Goal: Task Accomplishment & Management: Complete application form

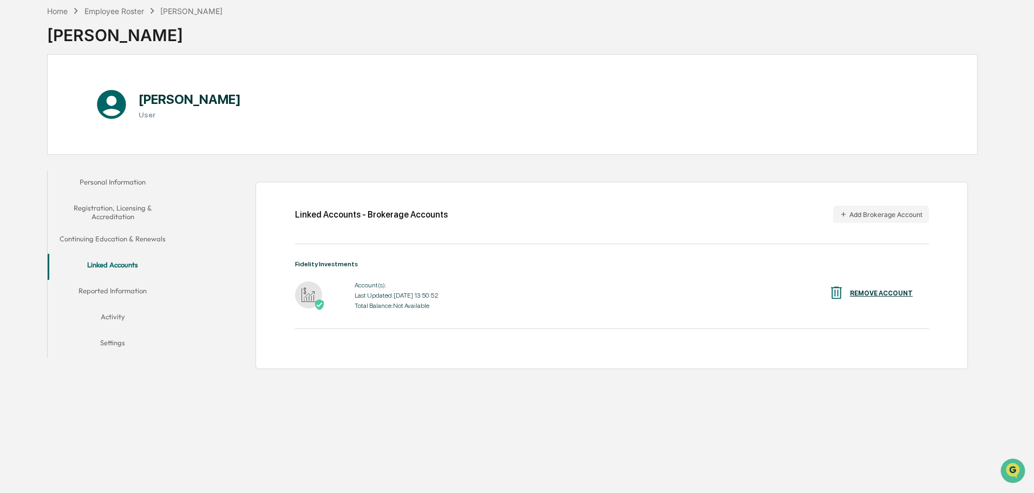
click at [96, 289] on button "Reported Information" at bounding box center [113, 293] width 130 height 26
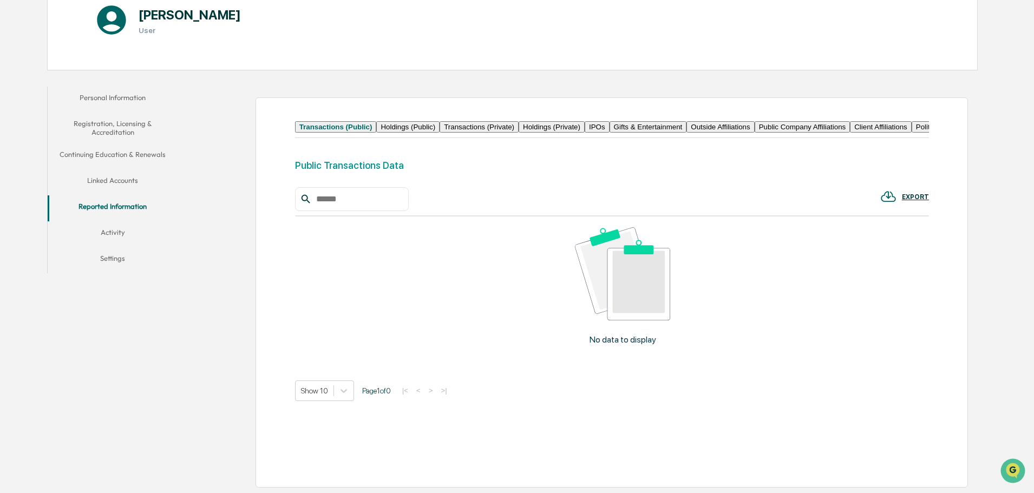
scroll to position [160, 0]
click at [410, 121] on button "Holdings (Public)" at bounding box center [407, 126] width 63 height 11
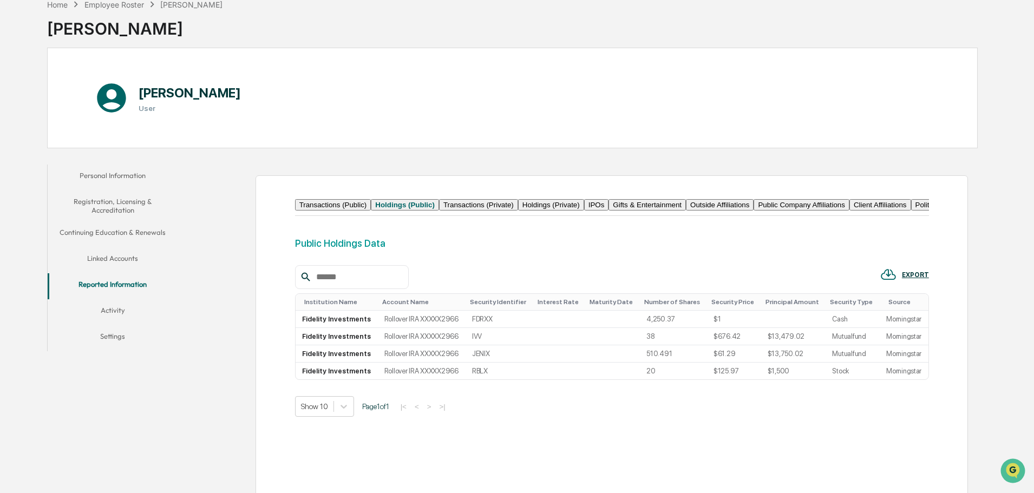
scroll to position [113, 0]
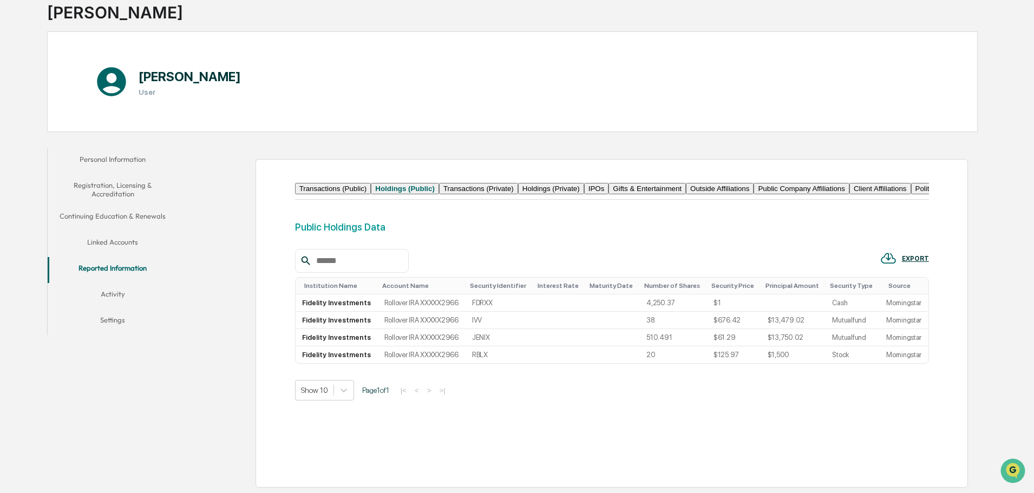
click at [107, 283] on button "Activity" at bounding box center [113, 296] width 130 height 26
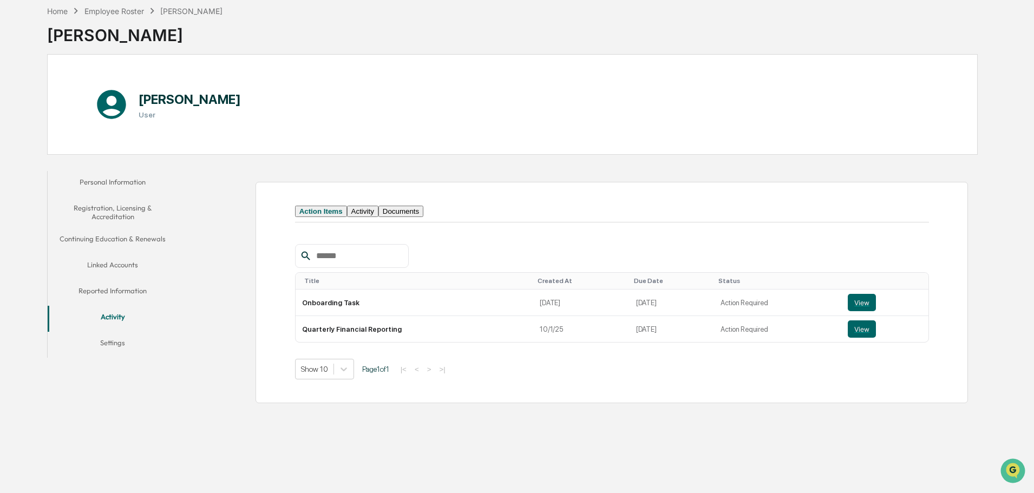
click at [855, 311] on button "View" at bounding box center [862, 302] width 28 height 17
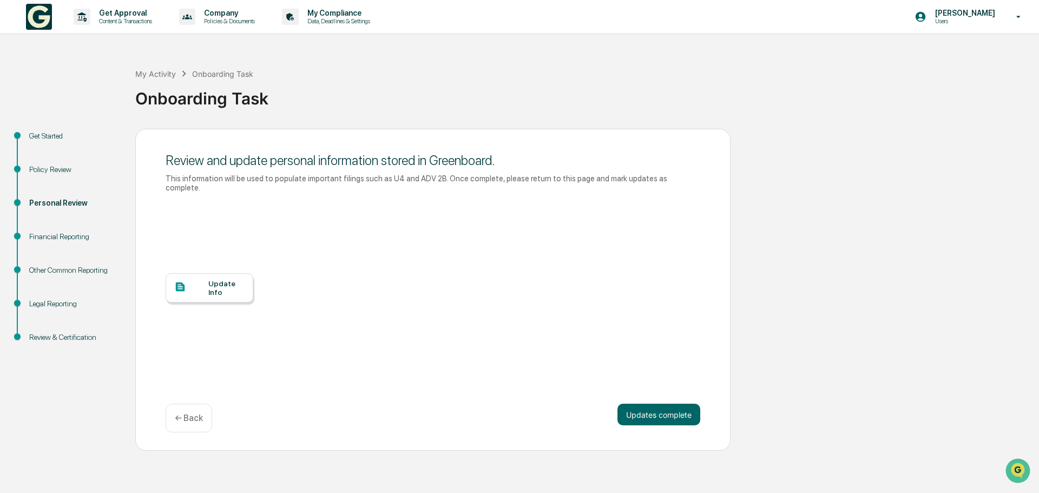
click at [651, 408] on button "Updates complete" at bounding box center [659, 415] width 83 height 22
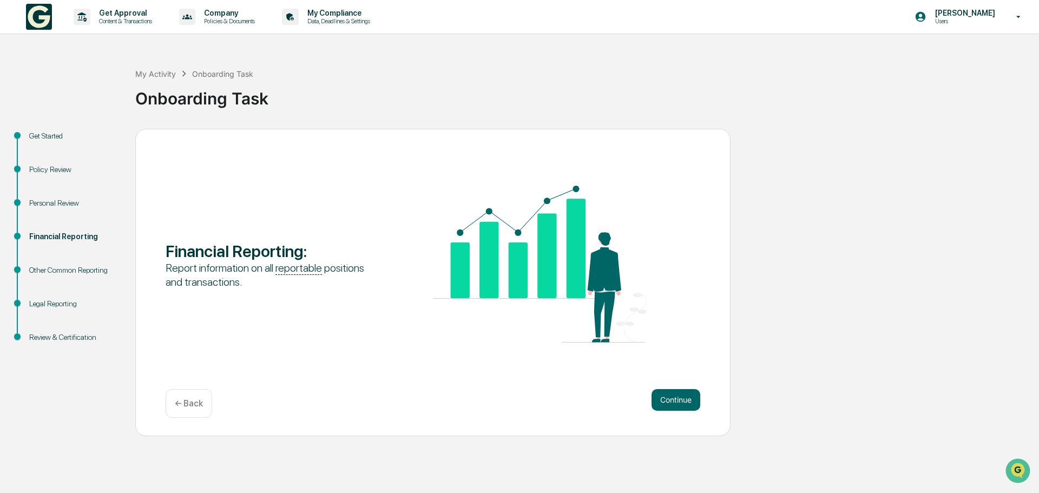
click at [683, 396] on button "Continue" at bounding box center [676, 400] width 49 height 22
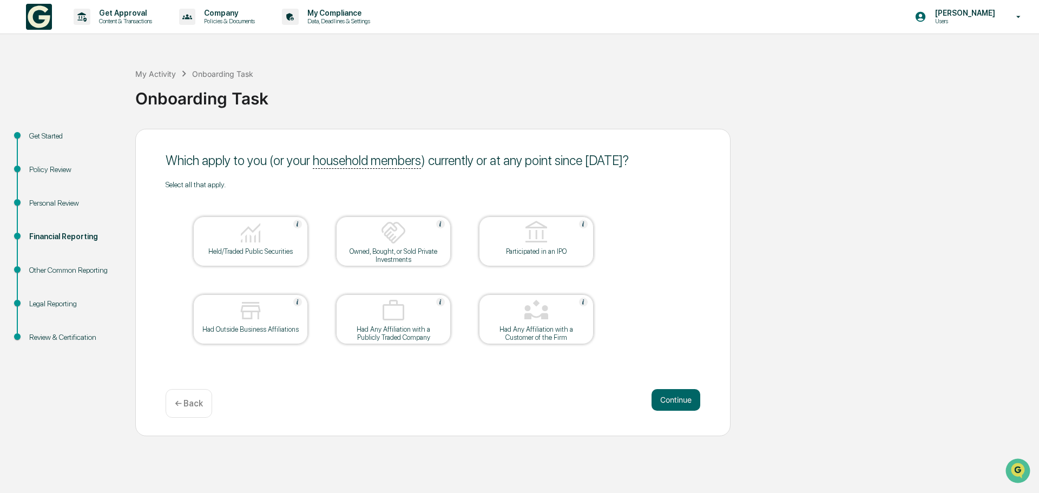
click at [218, 308] on div at bounding box center [251, 312] width 108 height 28
click at [676, 391] on button "Continue" at bounding box center [676, 400] width 49 height 22
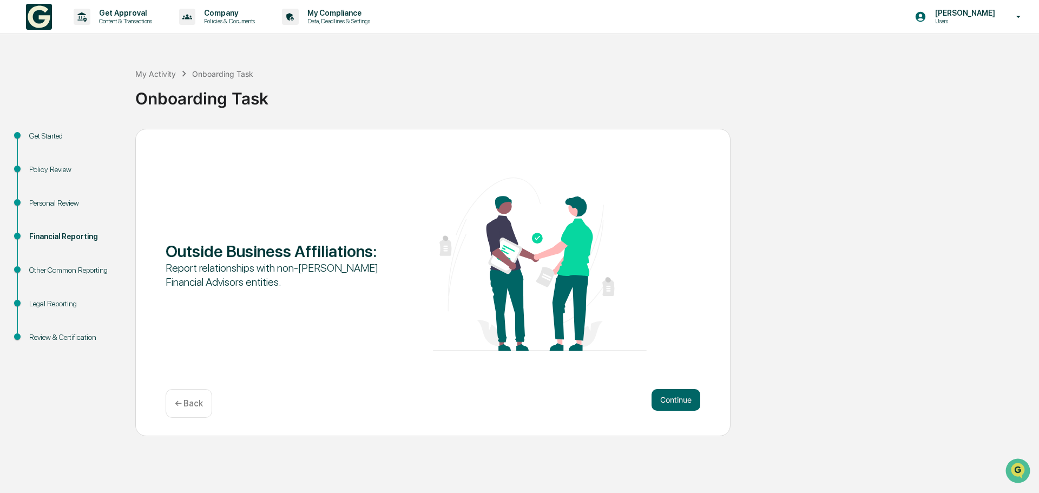
click at [675, 402] on button "Continue" at bounding box center [676, 400] width 49 height 22
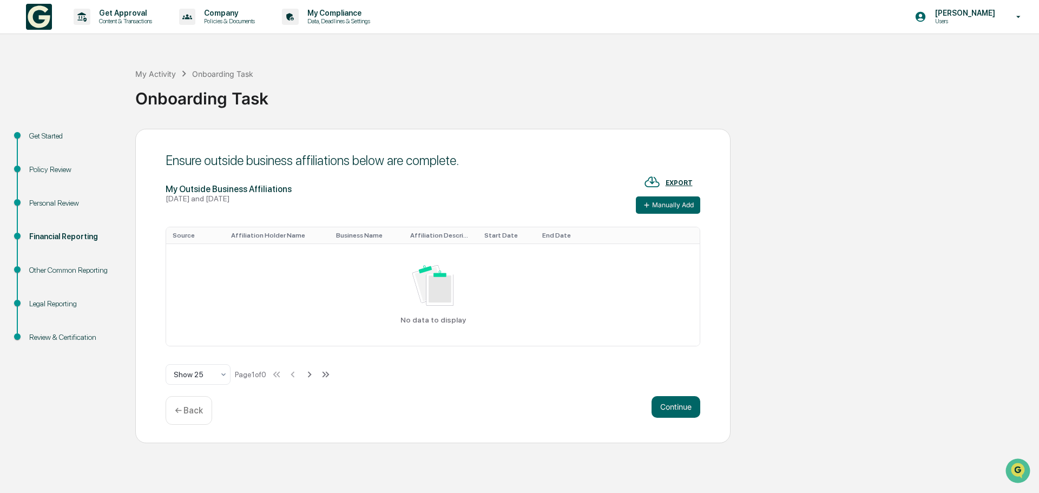
click at [644, 205] on icon at bounding box center [647, 205] width 9 height 9
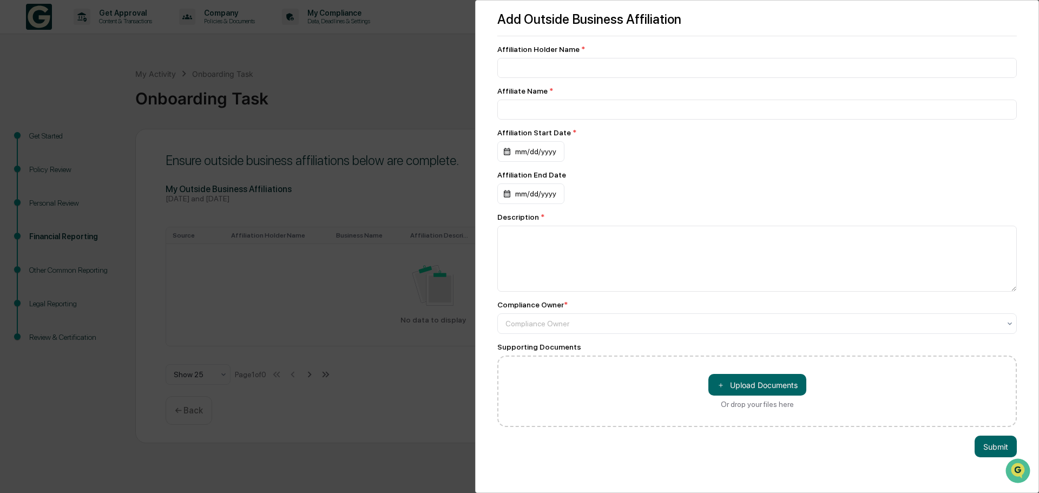
click at [312, 305] on div "Add Outside Business Affiliation Affiliation Holder Name * Affiliate Name * Aff…" at bounding box center [519, 246] width 1039 height 493
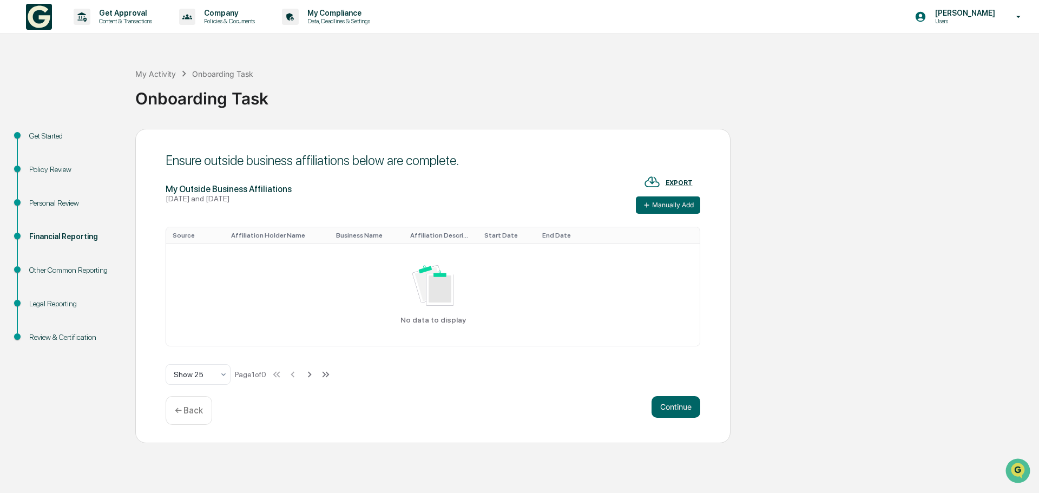
click at [187, 424] on div "← Back" at bounding box center [189, 410] width 47 height 29
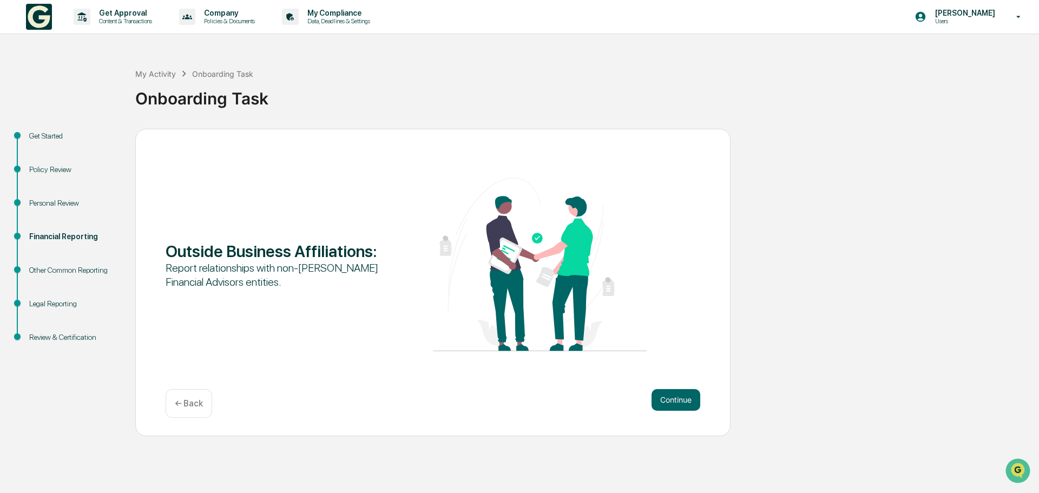
click at [189, 389] on div "← Back" at bounding box center [189, 403] width 47 height 29
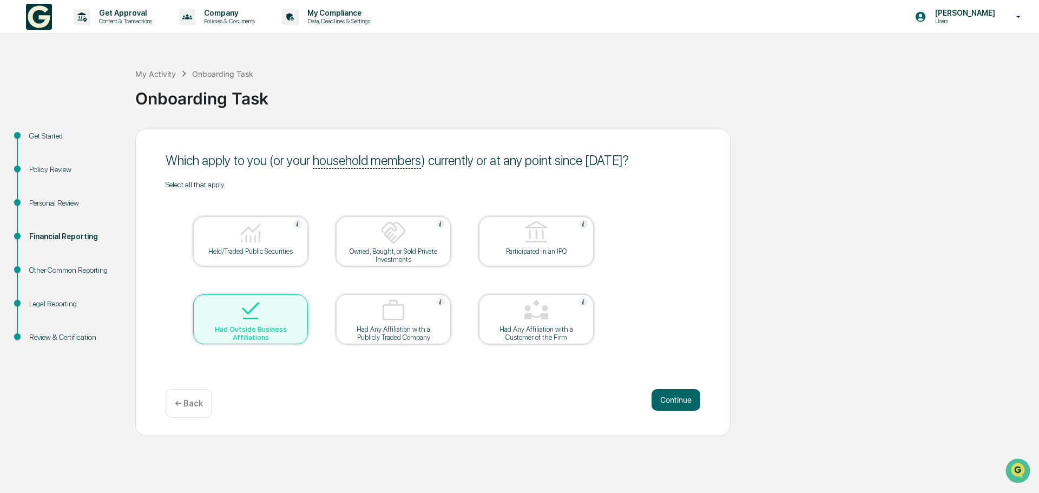
click at [241, 312] on img at bounding box center [251, 311] width 26 height 26
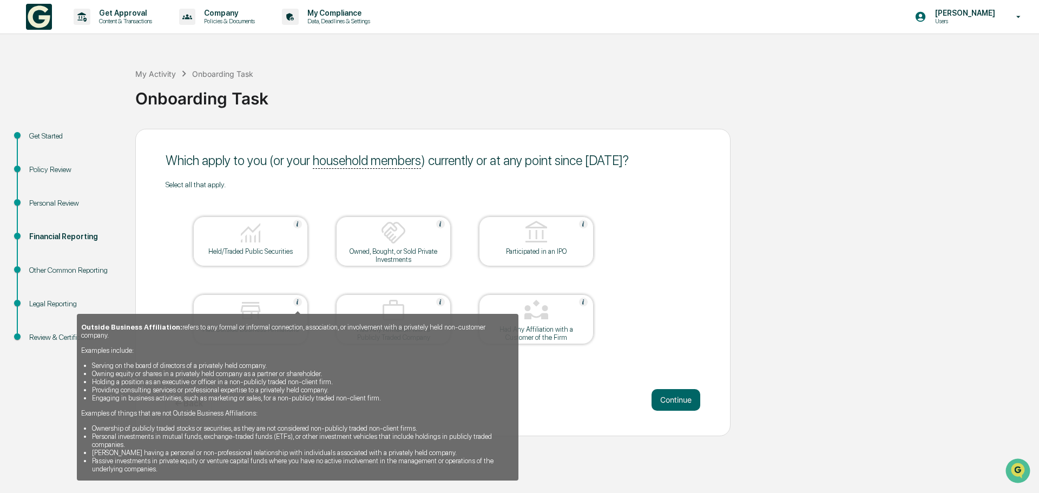
click at [298, 302] on img at bounding box center [297, 302] width 9 height 9
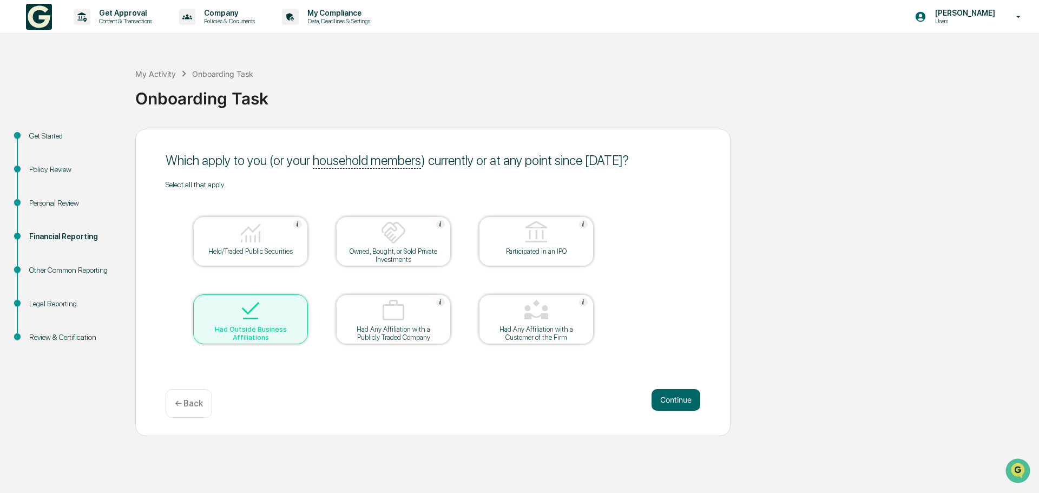
drag, startPoint x: 298, startPoint y: 290, endPoint x: 298, endPoint y: 296, distance: 6.0
click at [298, 296] on table "Held/Traded Public Securities Owned, Bought, or Sold Private Investments Partic…" at bounding box center [394, 280] width 456 height 183
click at [265, 335] on div "Had Outside Business Affiliations" at bounding box center [250, 333] width 97 height 16
click at [675, 400] on button "Continue" at bounding box center [676, 400] width 49 height 22
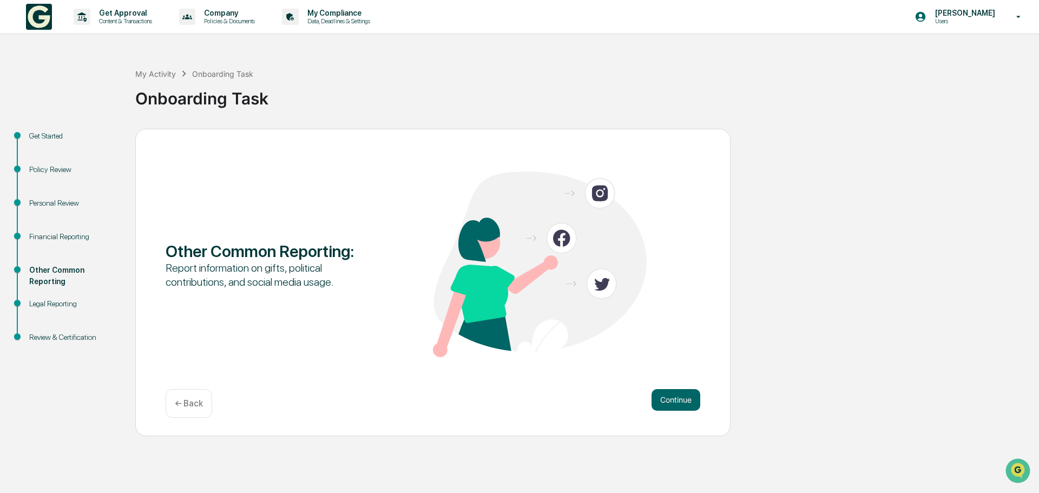
click at [670, 401] on button "Continue" at bounding box center [676, 400] width 49 height 22
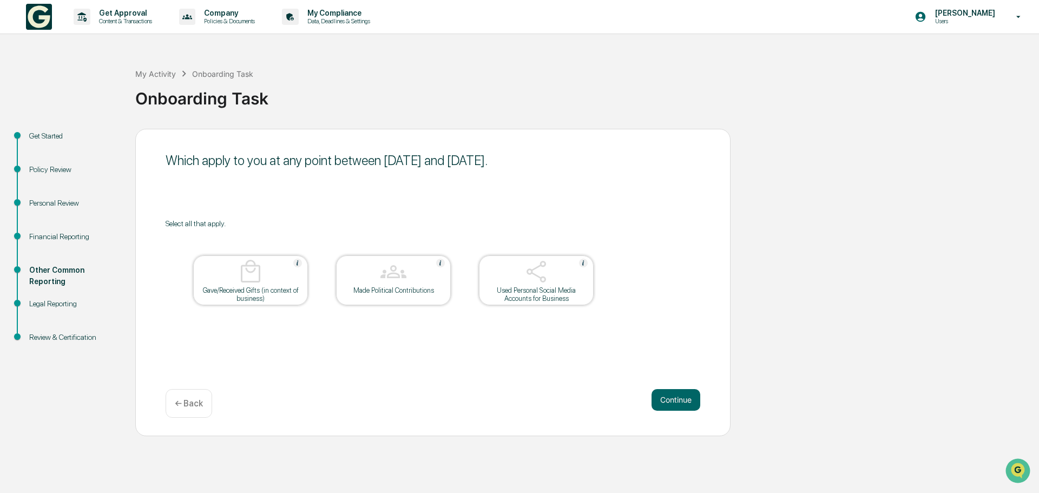
click at [670, 401] on button "Continue" at bounding box center [676, 400] width 49 height 22
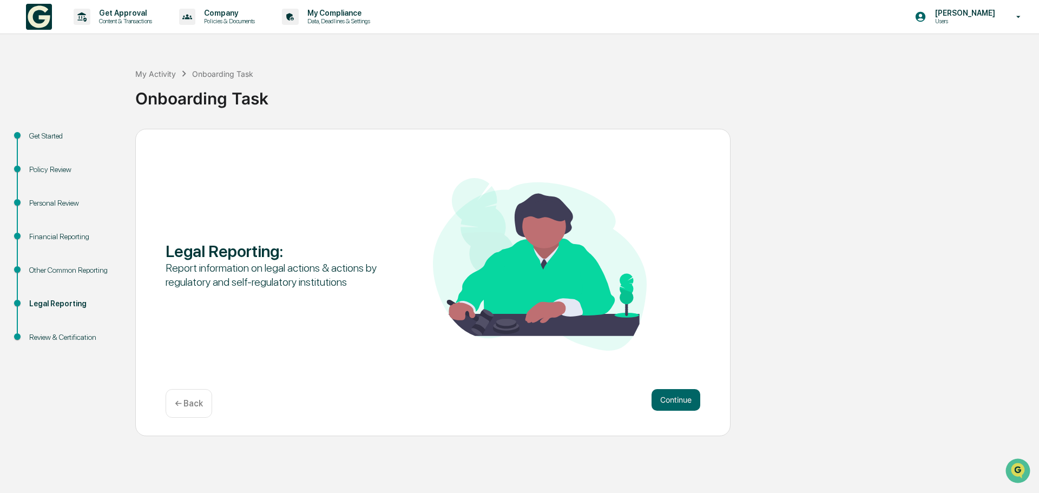
click at [670, 401] on button "Continue" at bounding box center [676, 400] width 49 height 22
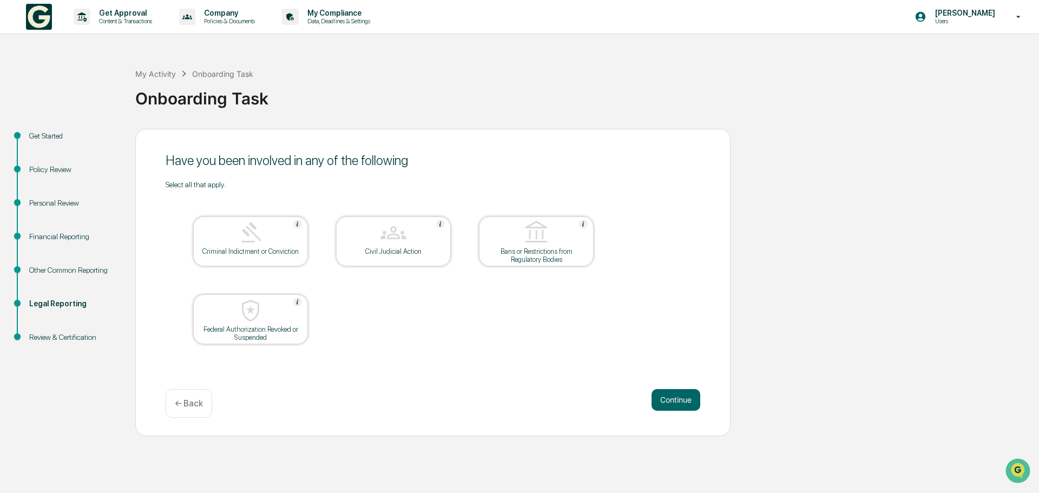
click at [670, 401] on button "Continue" at bounding box center [676, 400] width 49 height 22
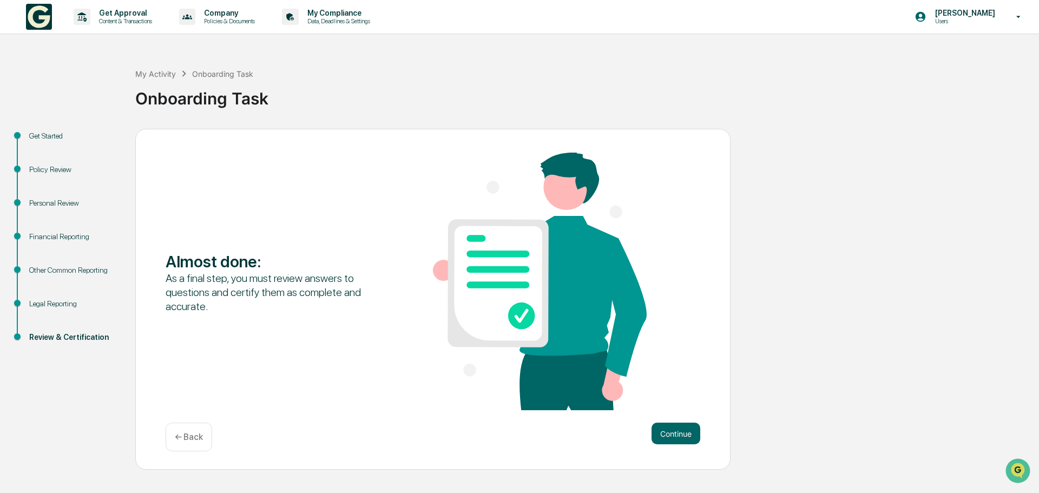
click at [667, 431] on button "Continue" at bounding box center [676, 434] width 49 height 22
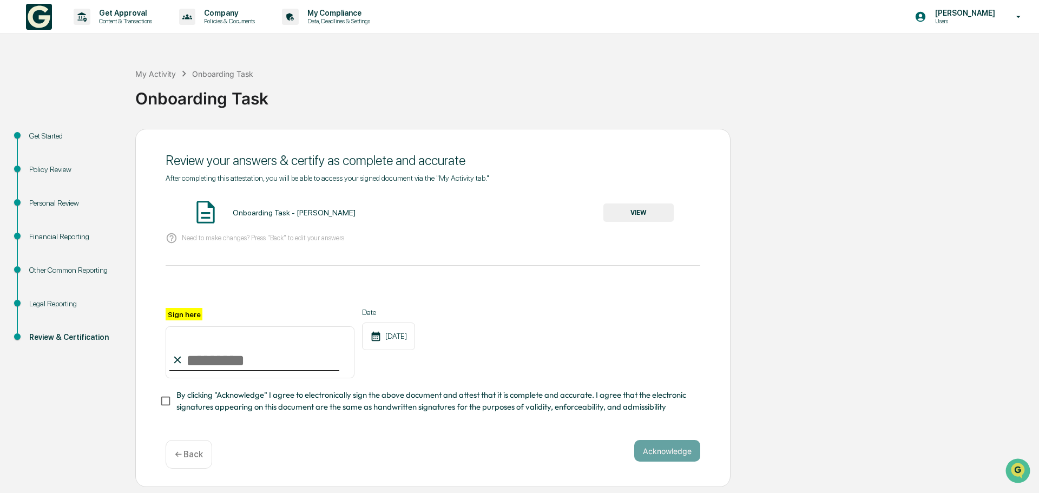
click at [220, 363] on input "Sign here" at bounding box center [260, 352] width 189 height 52
type input "**********"
click at [677, 452] on button "Acknowledge" at bounding box center [668, 451] width 66 height 22
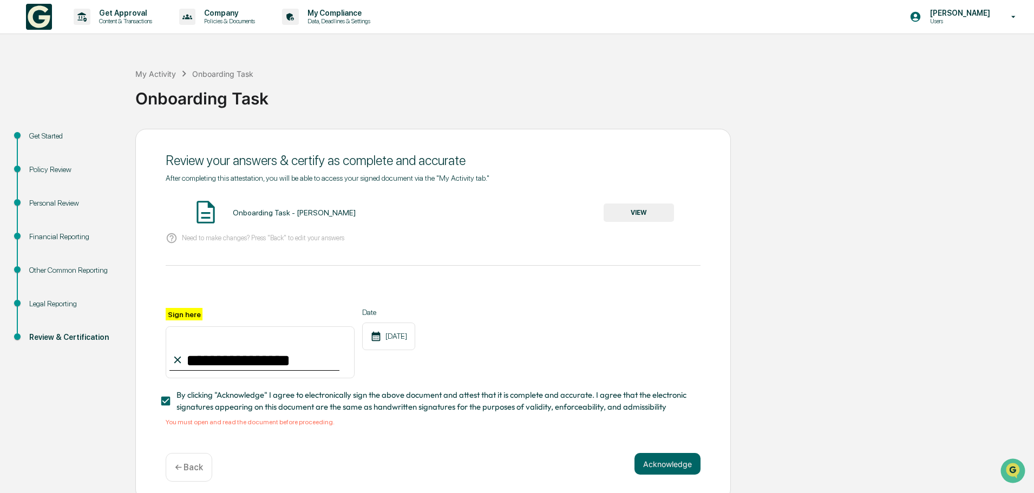
click at [644, 214] on button "VIEW" at bounding box center [639, 213] width 70 height 18
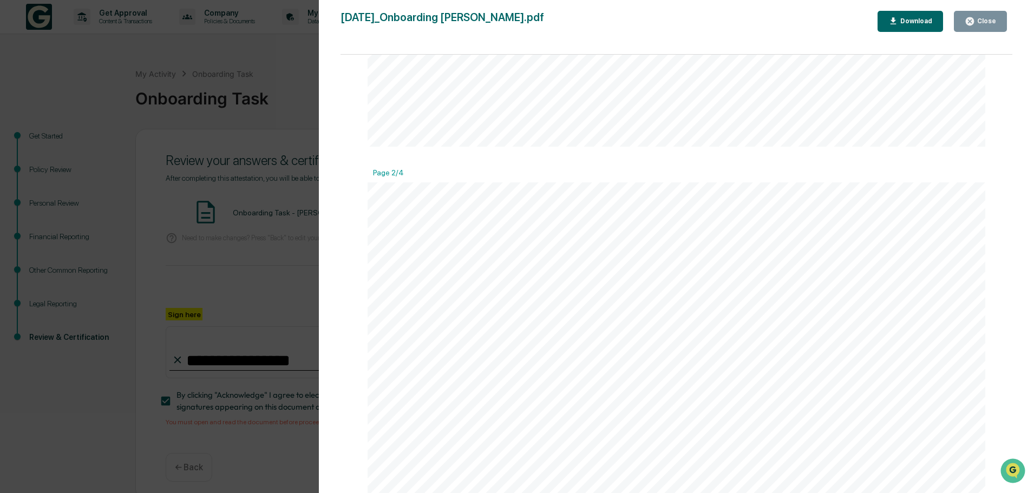
scroll to position [536, 0]
click at [982, 21] on div "Close" at bounding box center [985, 21] width 21 height 8
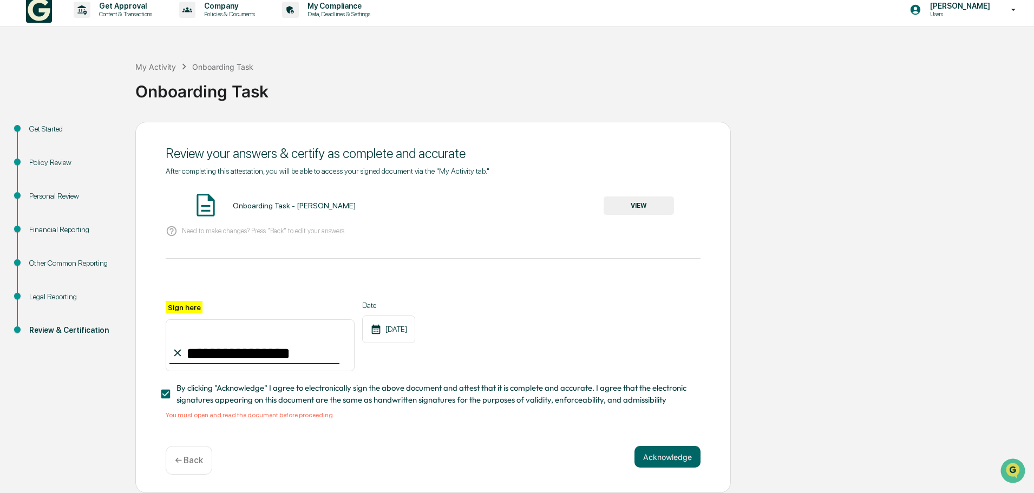
scroll to position [10, 0]
click at [659, 453] on button "Acknowledge" at bounding box center [668, 457] width 66 height 22
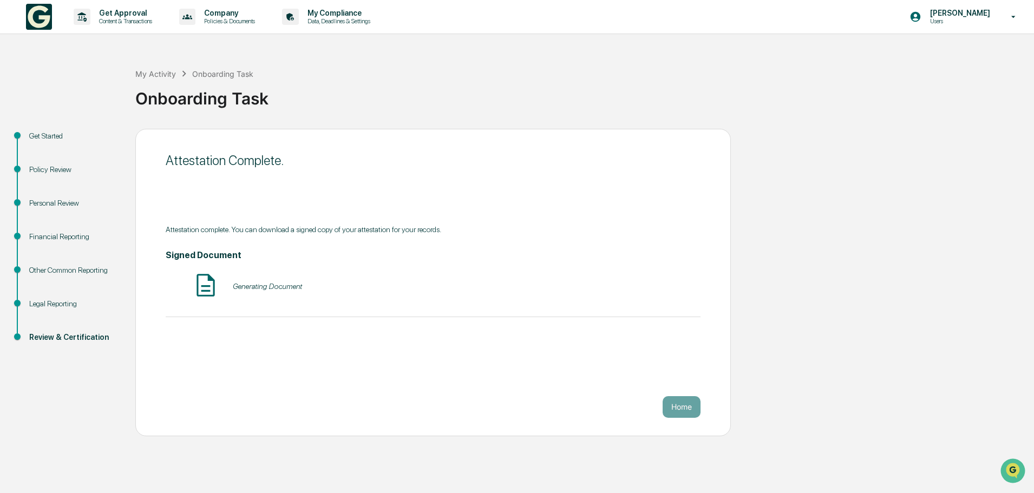
scroll to position [0, 0]
click at [633, 286] on button "VIEW" at bounding box center [639, 286] width 70 height 18
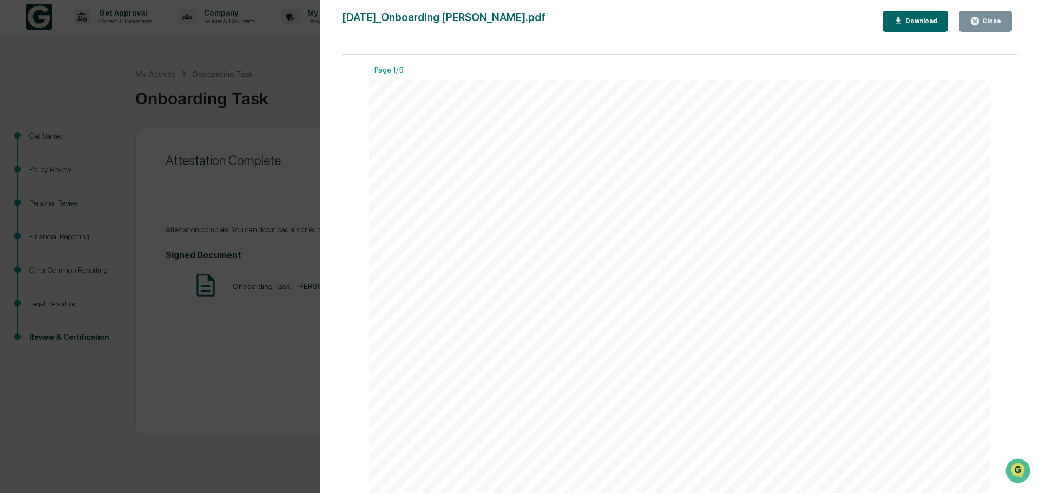
click at [924, 16] on div "Download" at bounding box center [916, 21] width 44 height 10
click at [270, 422] on div "Version History [DATE] 03:15 PM [PERSON_NAME] [DATE]_Onboarding [PERSON_NAME].p…" at bounding box center [519, 246] width 1039 height 493
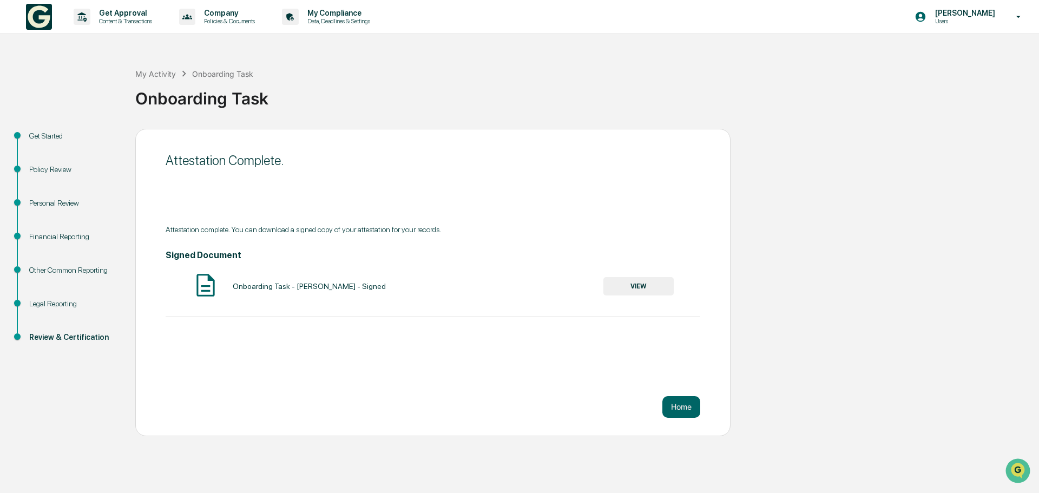
click at [679, 403] on button "Home" at bounding box center [682, 407] width 38 height 22
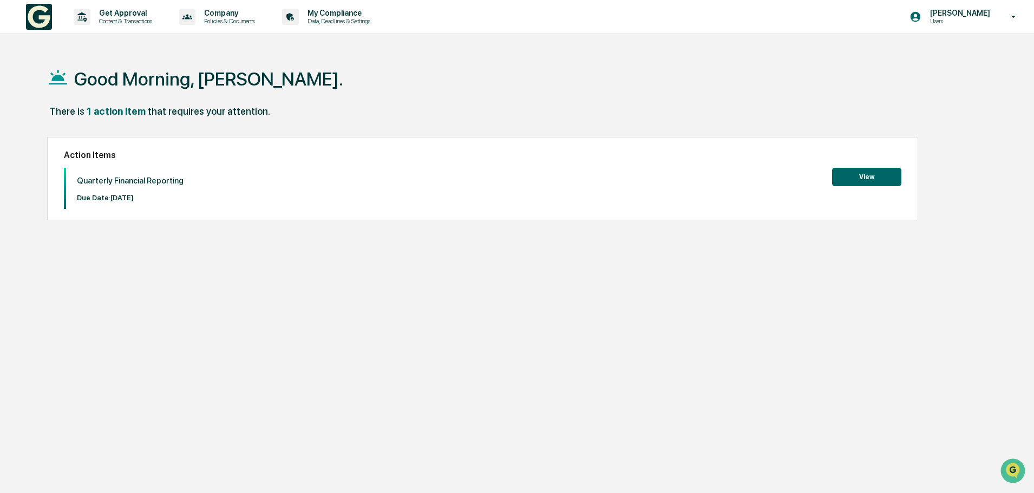
click at [865, 173] on button "View" at bounding box center [866, 177] width 69 height 18
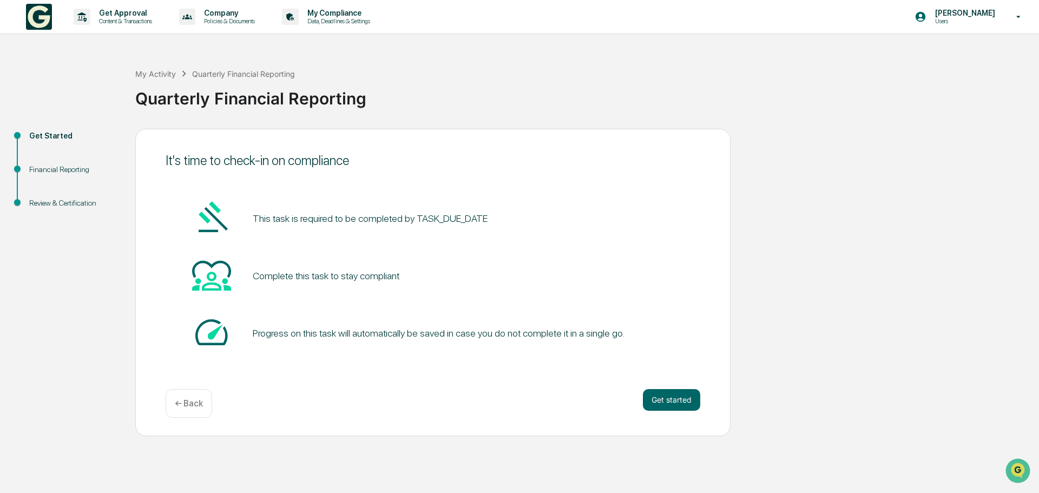
click at [672, 400] on button "Get started" at bounding box center [671, 400] width 57 height 22
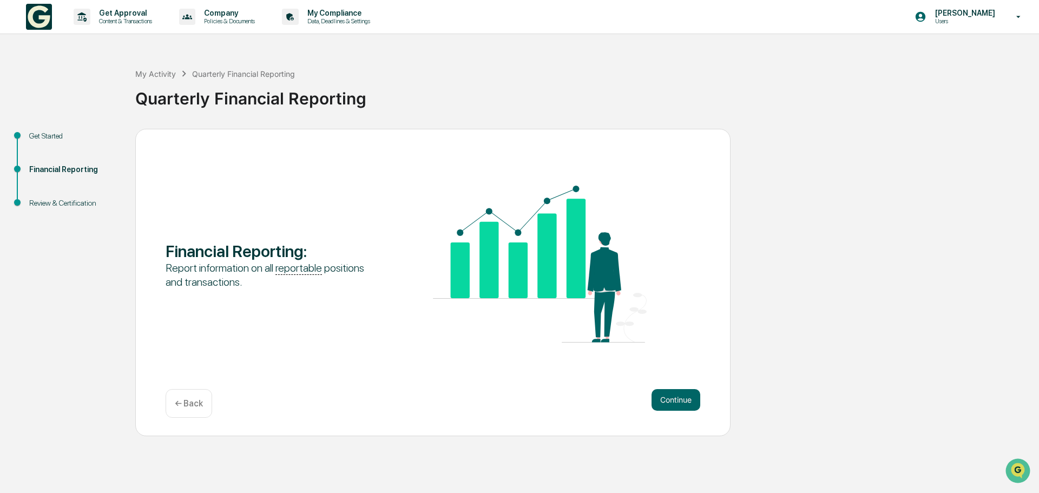
click at [669, 403] on button "Continue" at bounding box center [676, 400] width 49 height 22
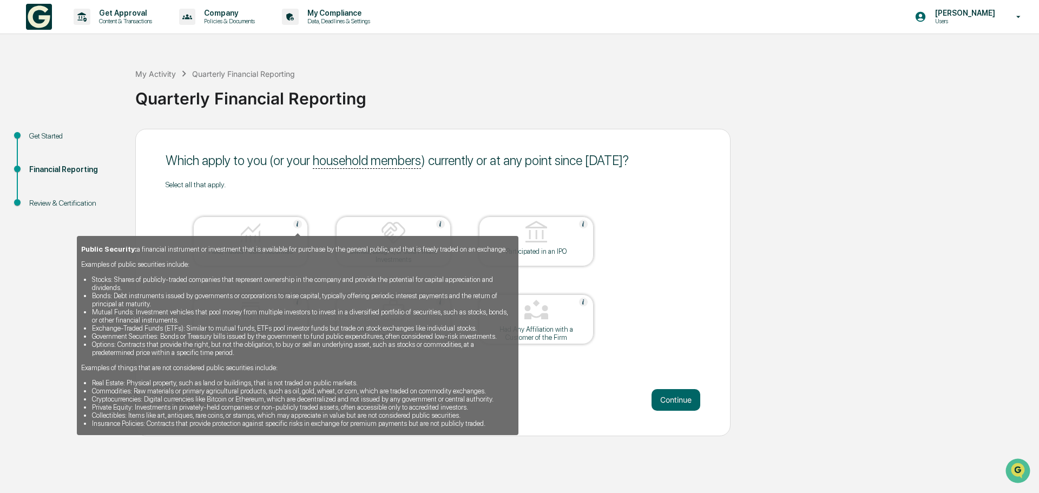
click at [270, 231] on div "Public Security: a financial instrument or investment that is available for pur…" at bounding box center [298, 331] width 442 height 207
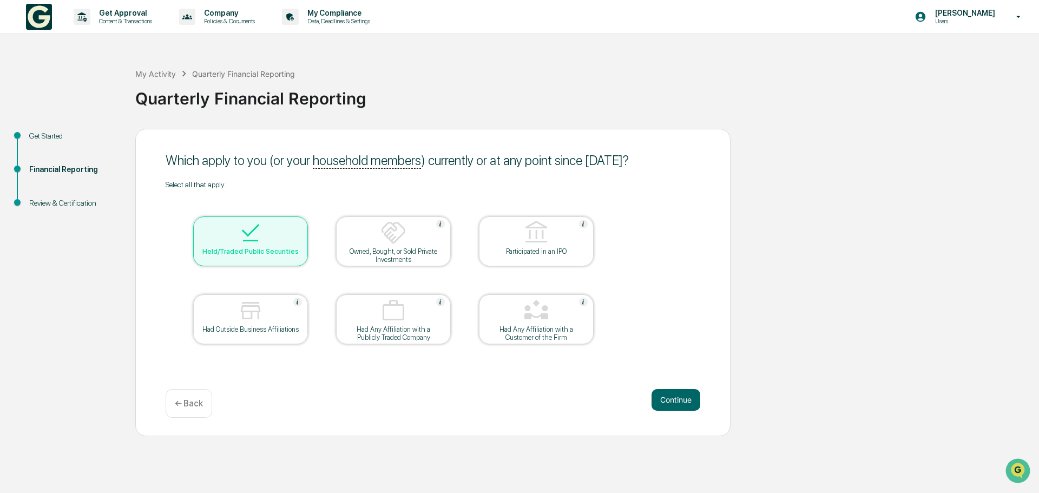
click at [668, 393] on button "Continue" at bounding box center [676, 400] width 49 height 22
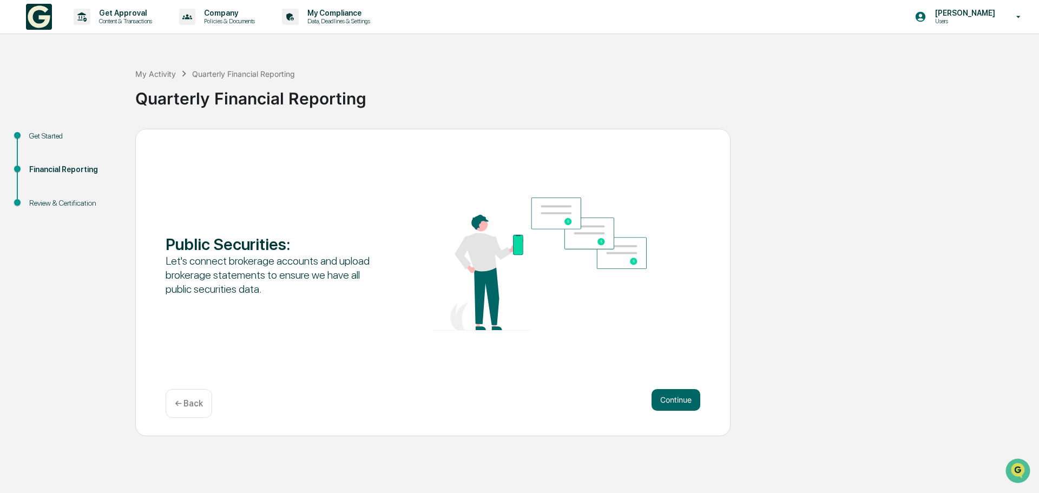
click at [676, 398] on button "Continue" at bounding box center [676, 400] width 49 height 22
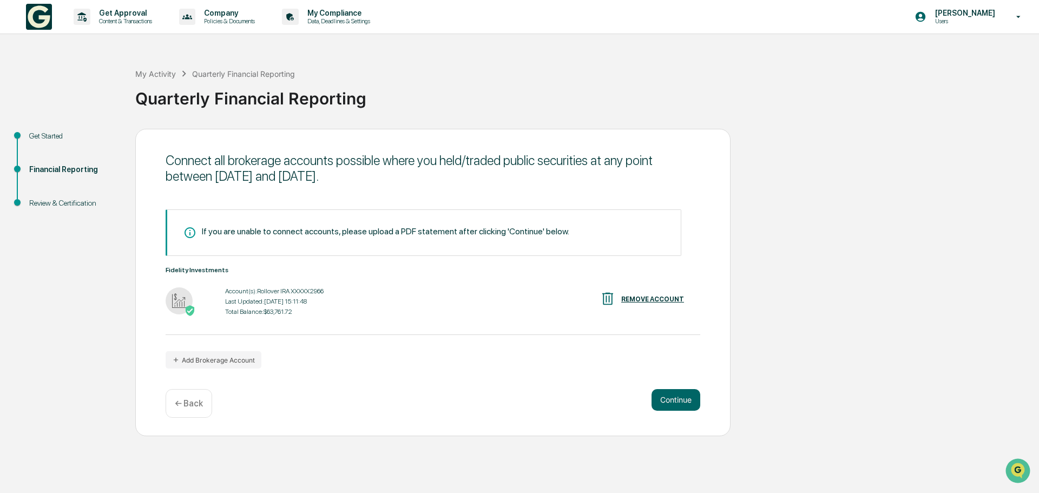
click at [702, 406] on div "Connect all brokerage accounts possible where you held/traded public securities…" at bounding box center [433, 283] width 596 height 308
click at [692, 404] on button "Continue" at bounding box center [676, 400] width 49 height 22
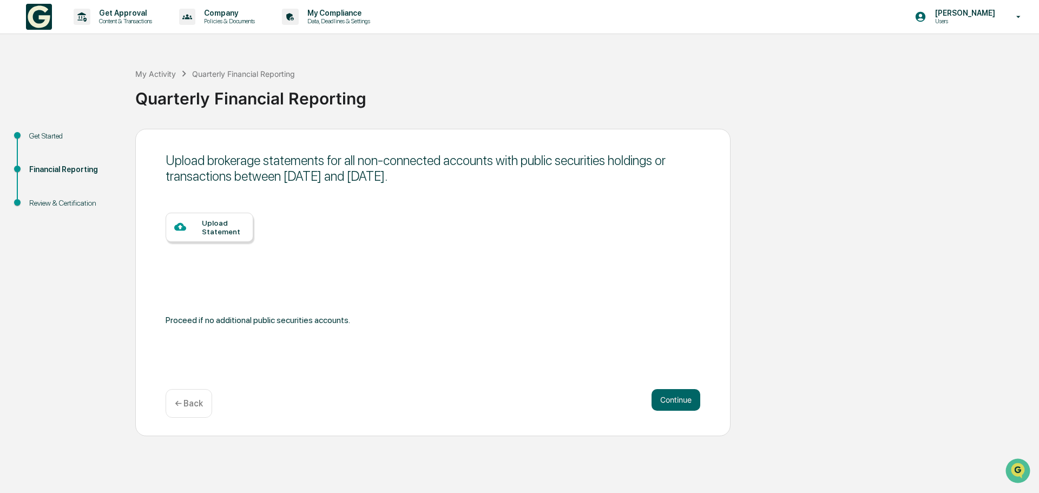
click at [201, 395] on div "← Back" at bounding box center [189, 403] width 47 height 29
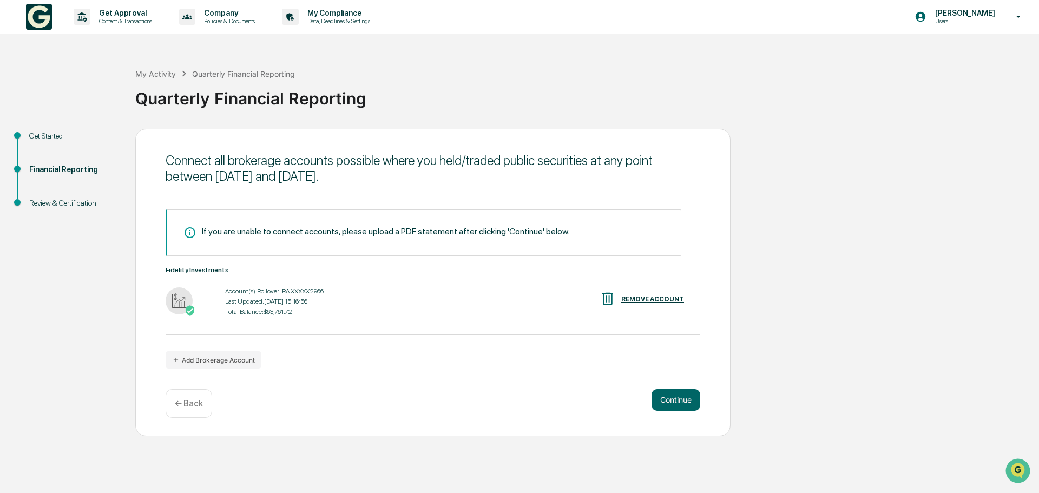
click at [234, 356] on button "Add Brokerage Account" at bounding box center [214, 359] width 96 height 17
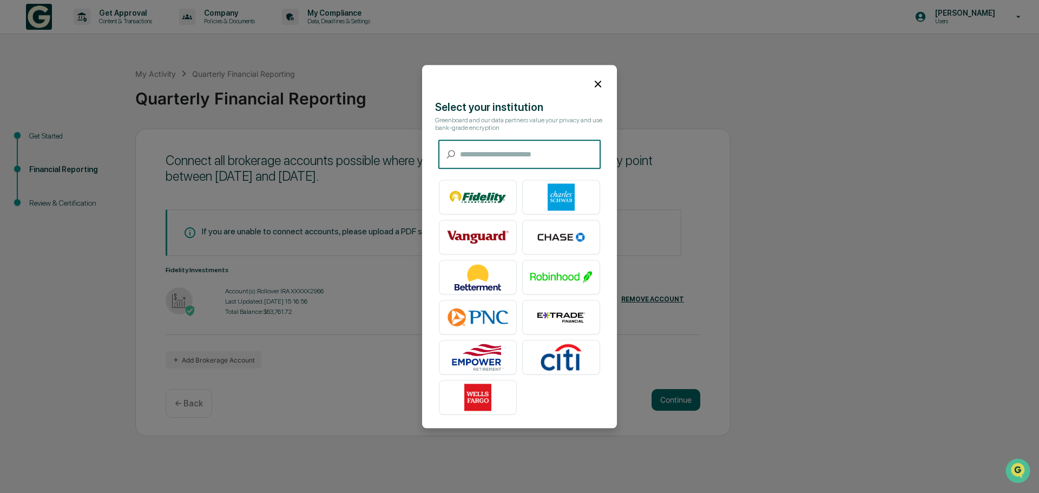
click at [594, 86] on icon at bounding box center [598, 84] width 12 height 12
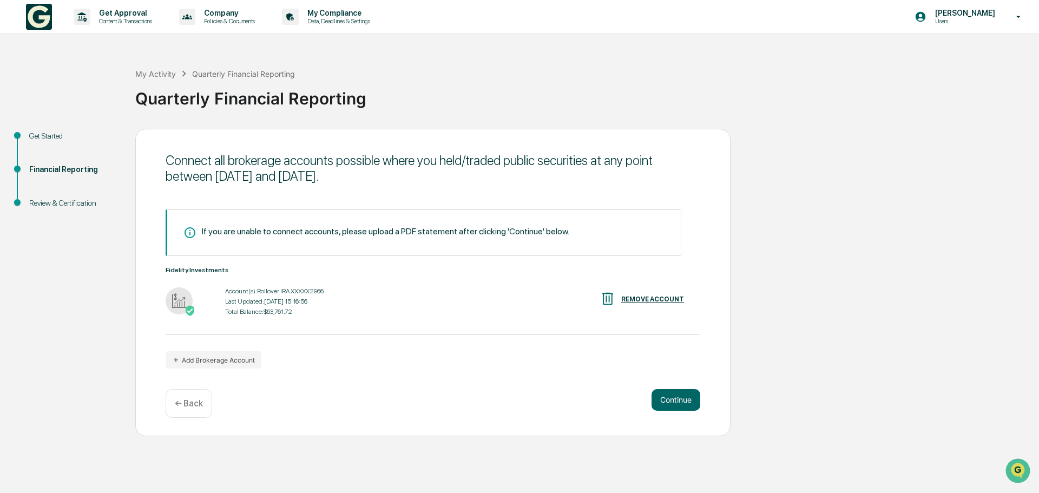
click at [213, 355] on button "Add Brokerage Account" at bounding box center [214, 359] width 96 height 17
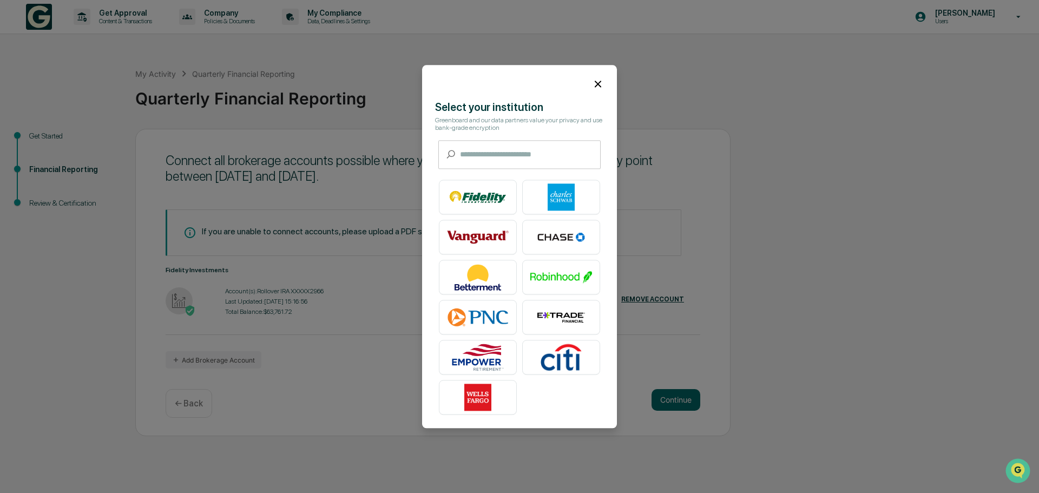
click at [476, 188] on img at bounding box center [478, 197] width 62 height 27
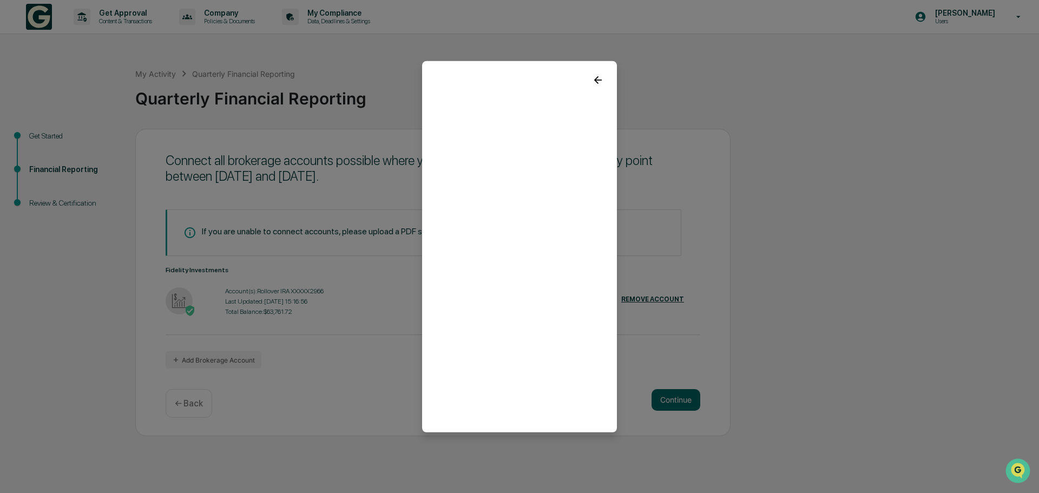
click at [595, 78] on icon at bounding box center [598, 80] width 12 height 12
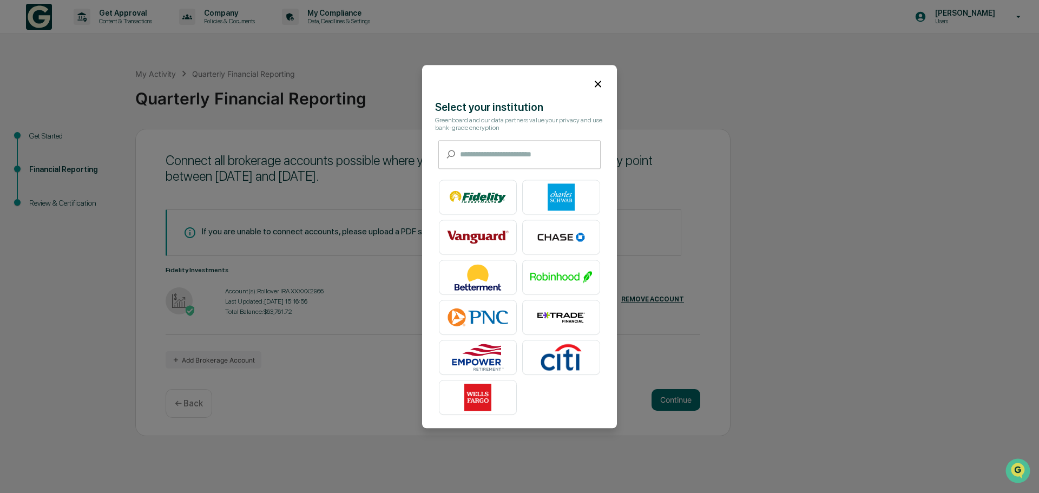
click at [592, 80] on icon at bounding box center [598, 84] width 12 height 12
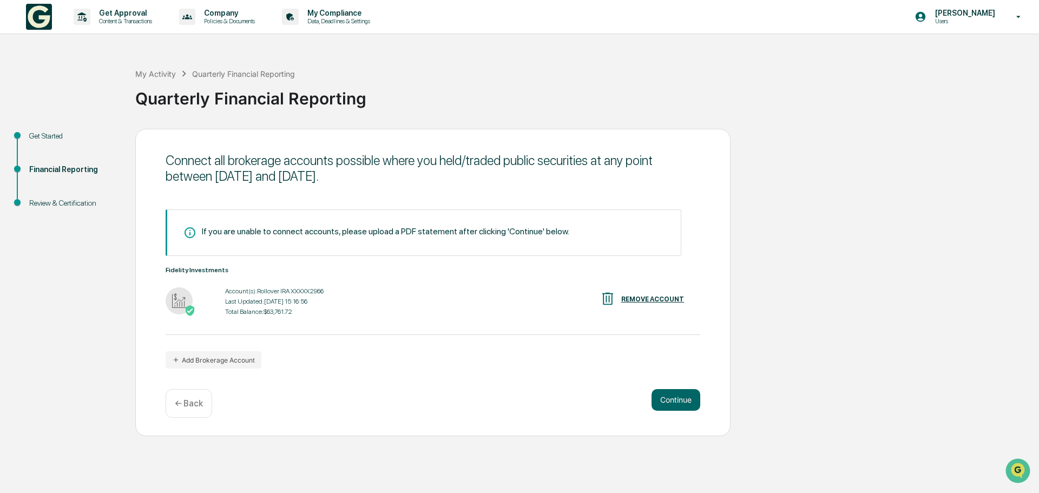
click at [681, 401] on button "Continue" at bounding box center [676, 400] width 49 height 22
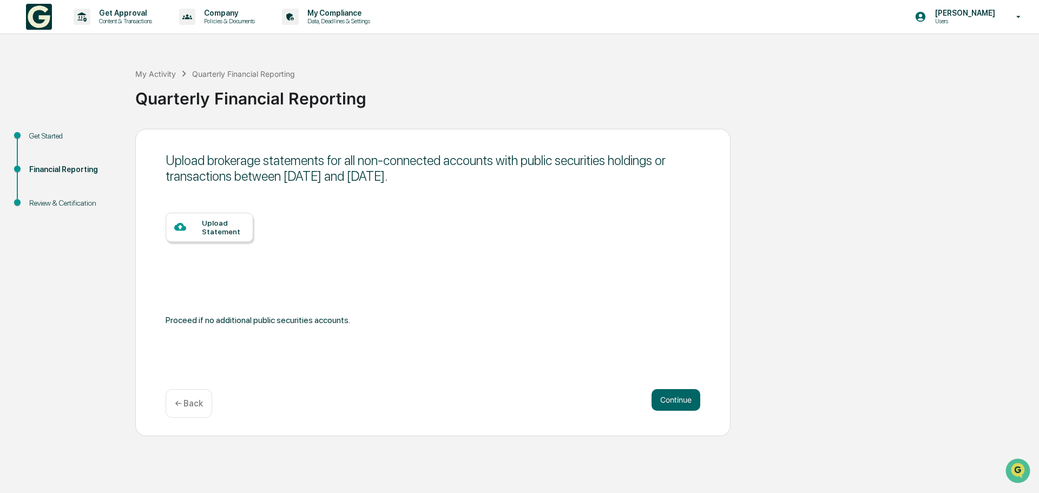
click at [233, 233] on div "Upload Statement" at bounding box center [223, 227] width 43 height 17
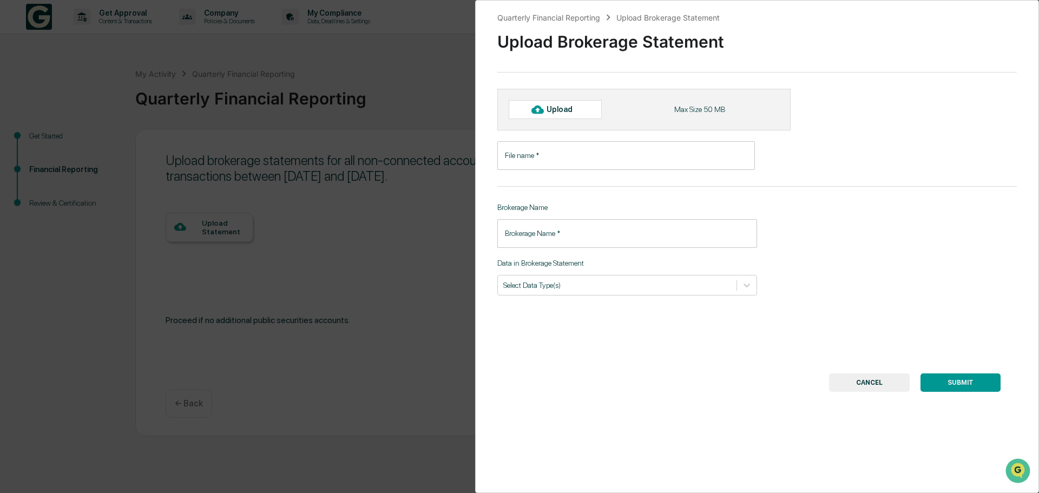
click at [571, 103] on div "Upload" at bounding box center [555, 109] width 93 height 18
type input "**********"
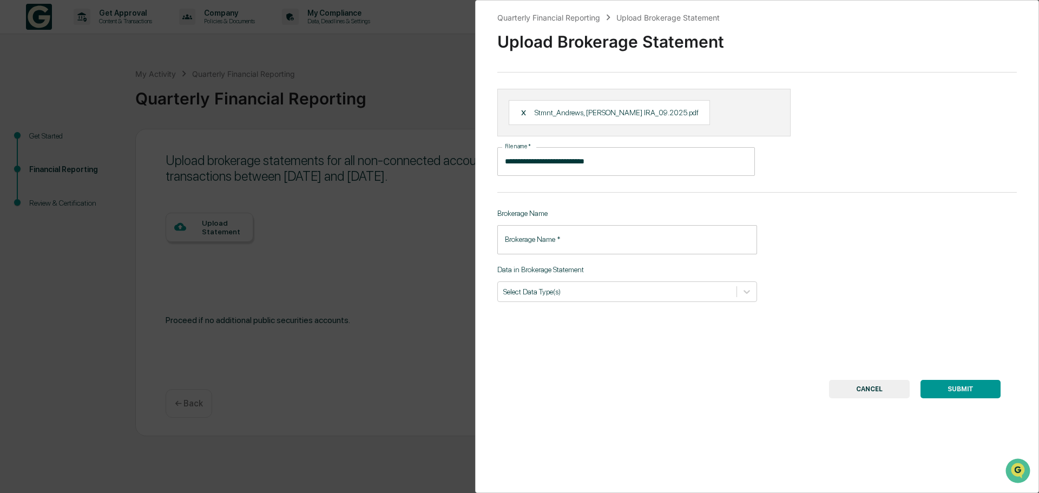
click at [644, 247] on input "Brokerage Name   *" at bounding box center [628, 239] width 260 height 29
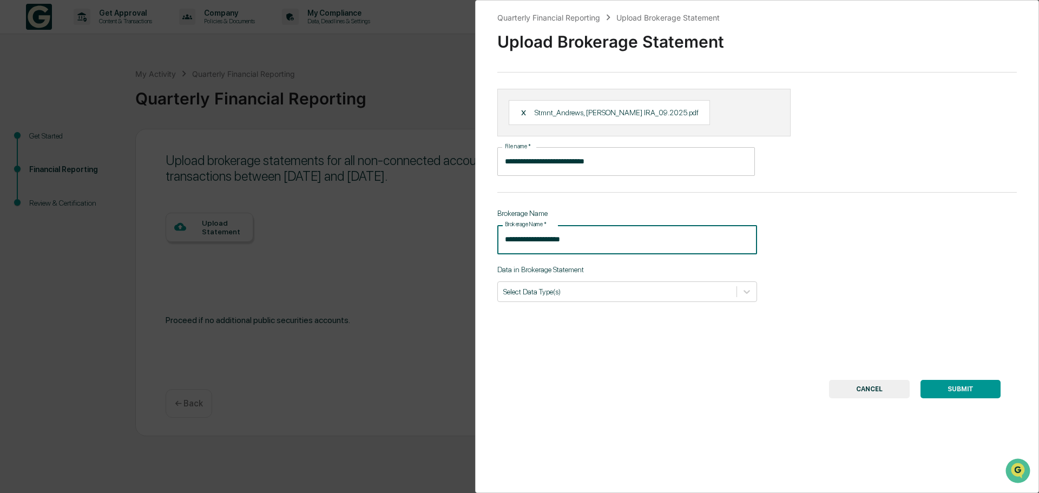
type input "**********"
click at [638, 288] on div at bounding box center [617, 291] width 228 height 10
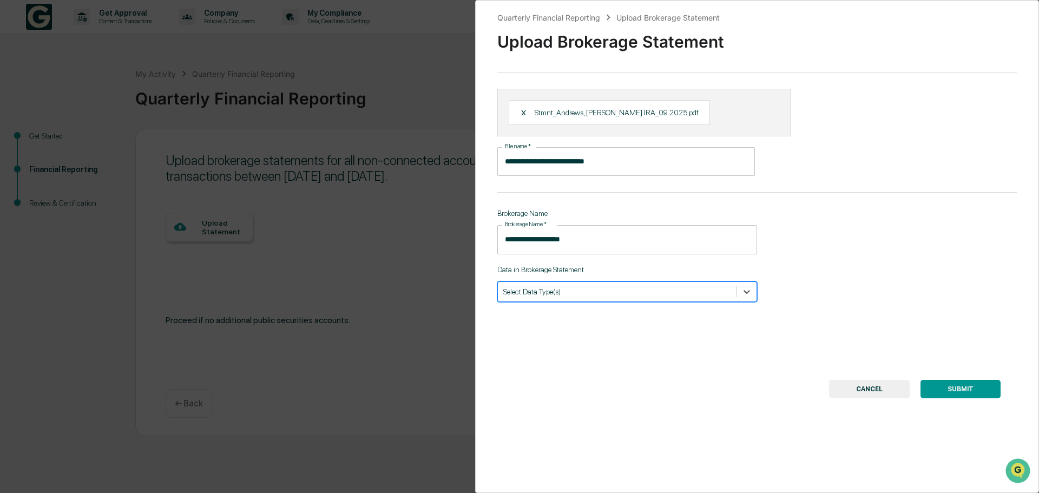
click at [626, 295] on div at bounding box center [617, 291] width 228 height 10
click at [627, 335] on div "**********" at bounding box center [757, 246] width 564 height 493
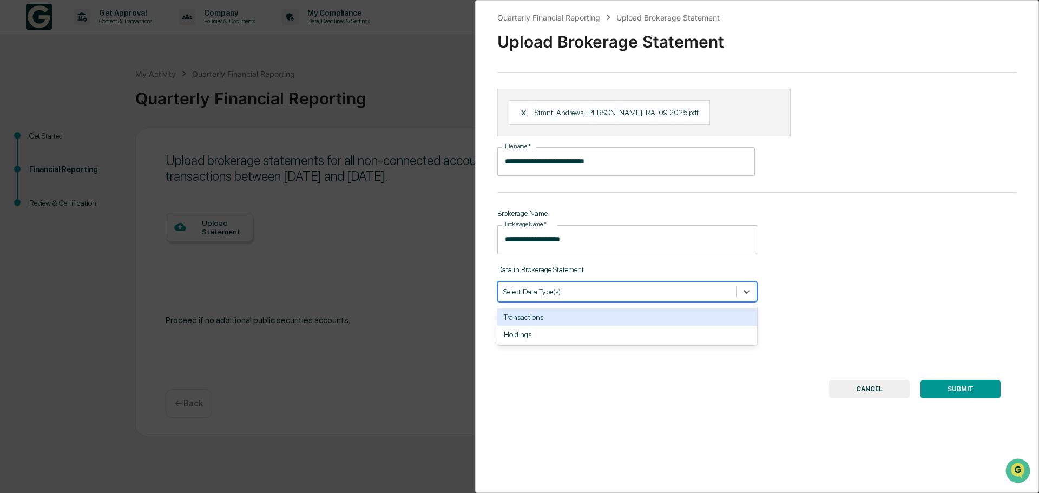
click at [646, 288] on div at bounding box center [617, 291] width 228 height 10
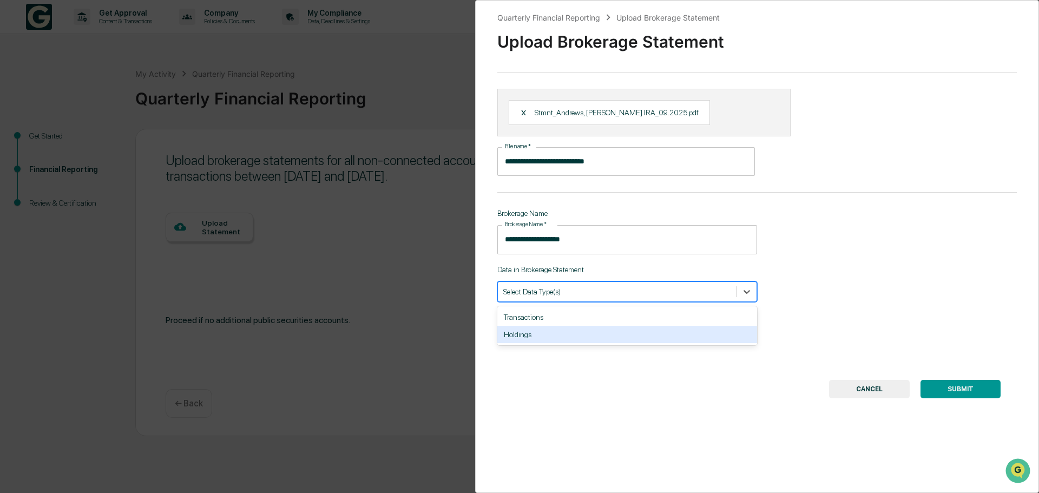
click at [574, 339] on div "Holdings" at bounding box center [628, 334] width 260 height 17
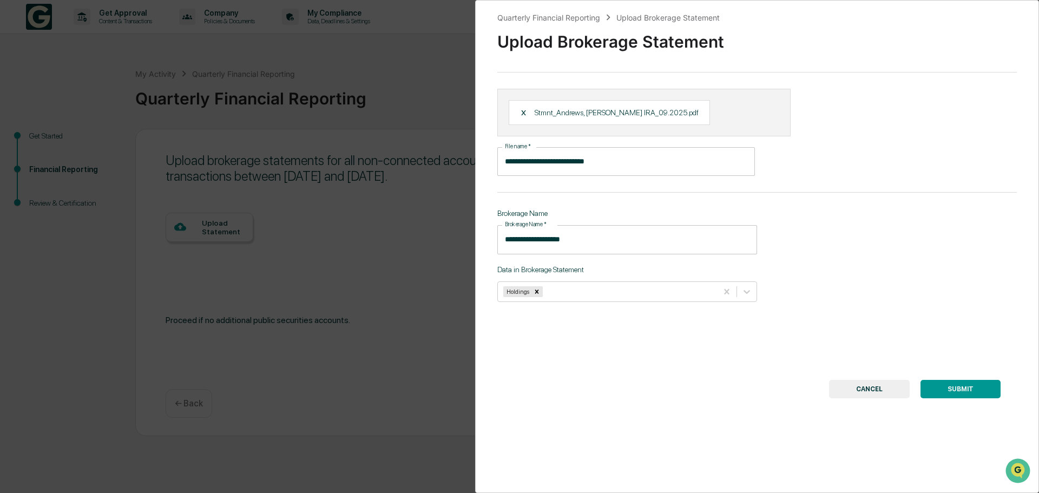
click at [638, 375] on div "**********" at bounding box center [757, 246] width 564 height 493
click at [639, 286] on div "Holdings" at bounding box center [607, 291] width 219 height 15
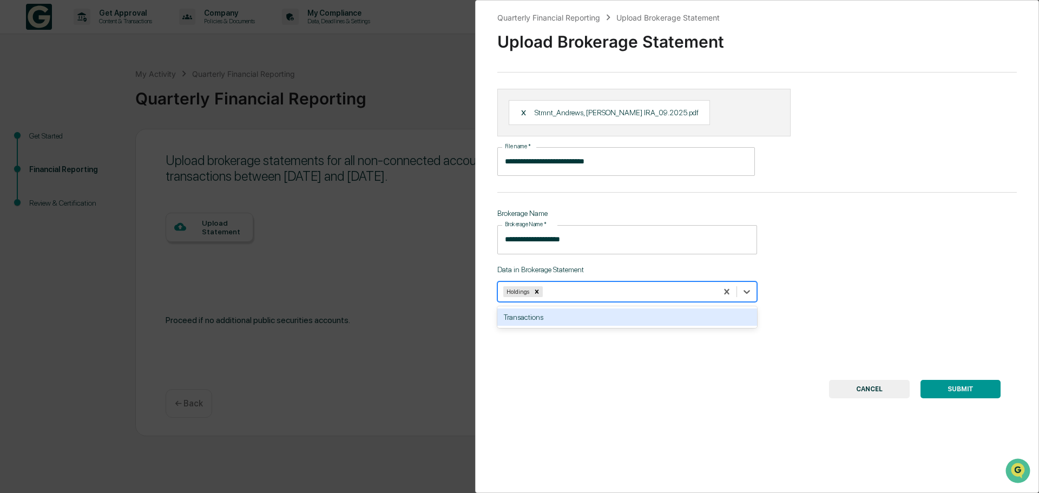
click at [570, 322] on div "Transactions" at bounding box center [628, 317] width 260 height 17
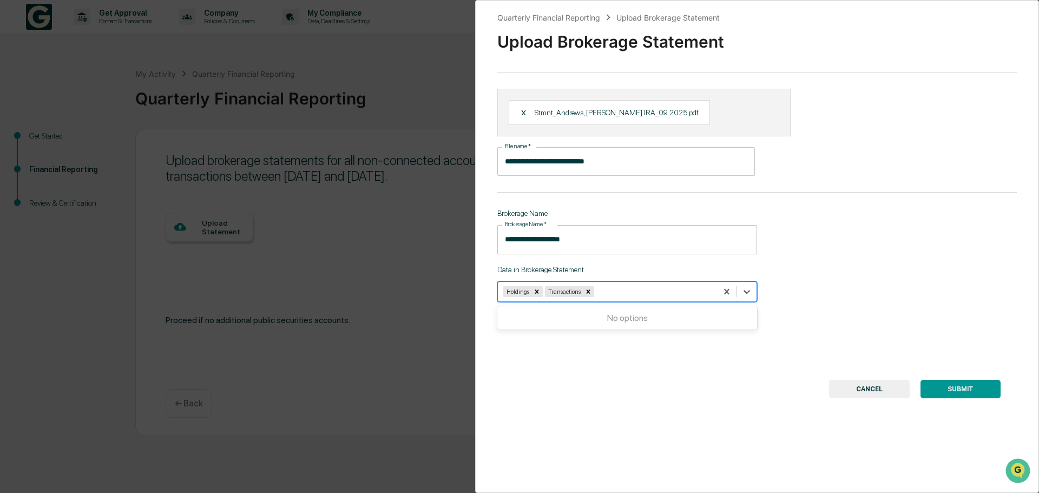
click at [686, 385] on div "SUBMIT CANCEL" at bounding box center [757, 389] width 487 height 18
click at [953, 384] on button "SUBMIT" at bounding box center [961, 389] width 80 height 18
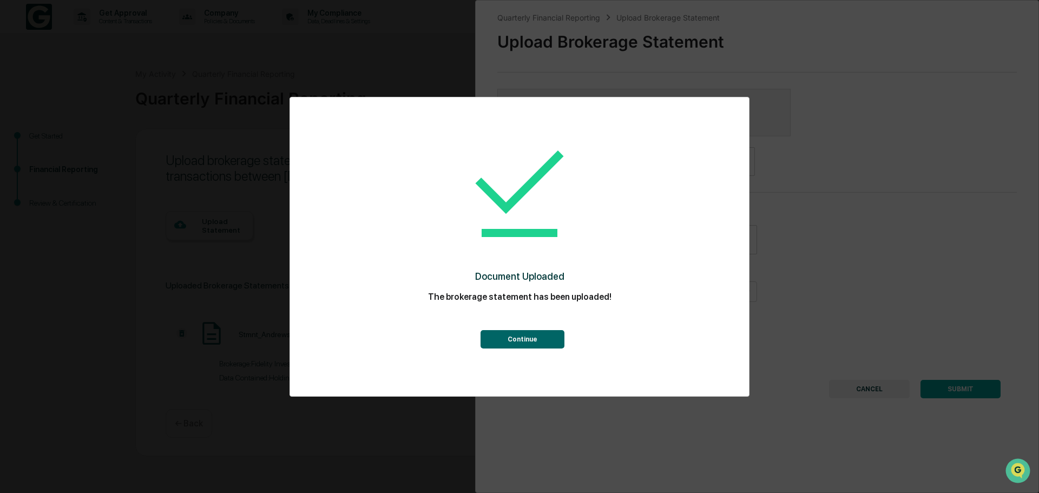
click at [544, 336] on button "Continue" at bounding box center [523, 339] width 84 height 18
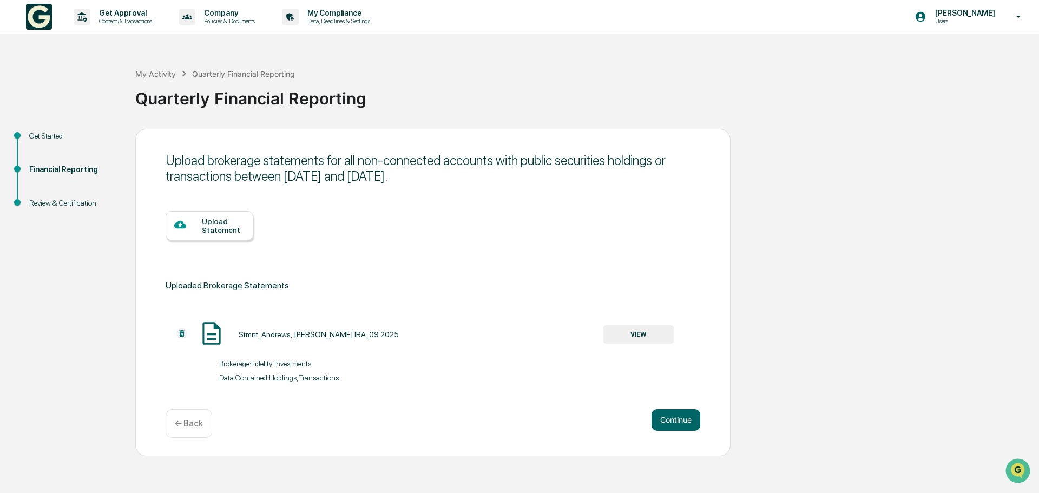
click at [673, 410] on button "Continue" at bounding box center [676, 420] width 49 height 22
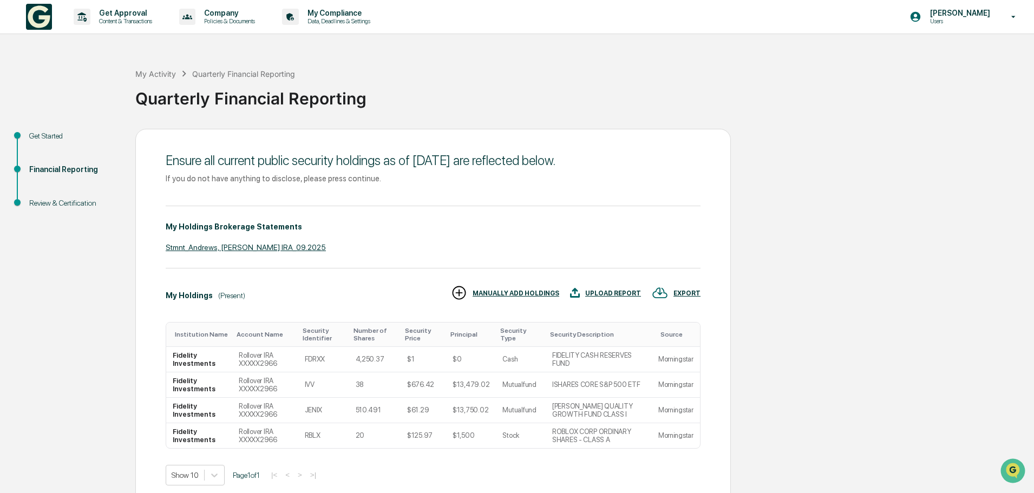
scroll to position [50, 0]
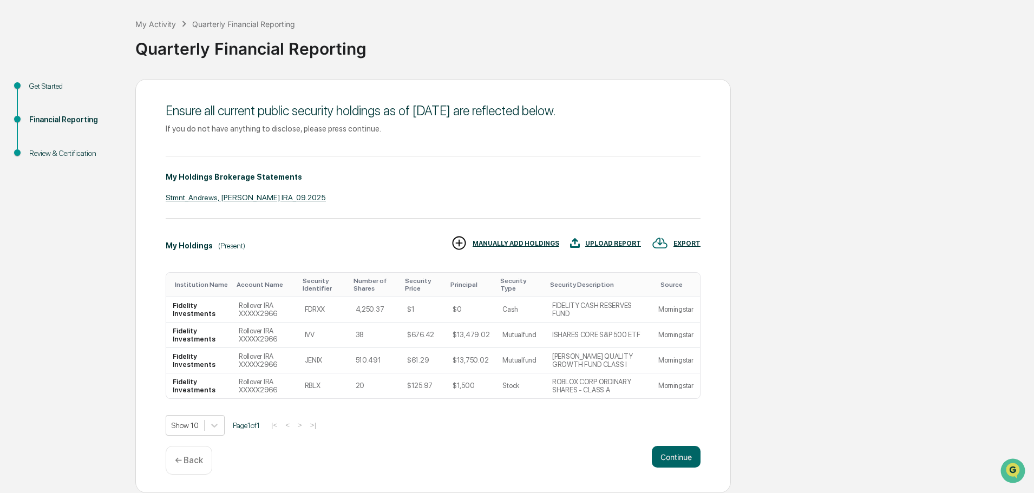
click at [668, 462] on button "Continue" at bounding box center [676, 457] width 49 height 22
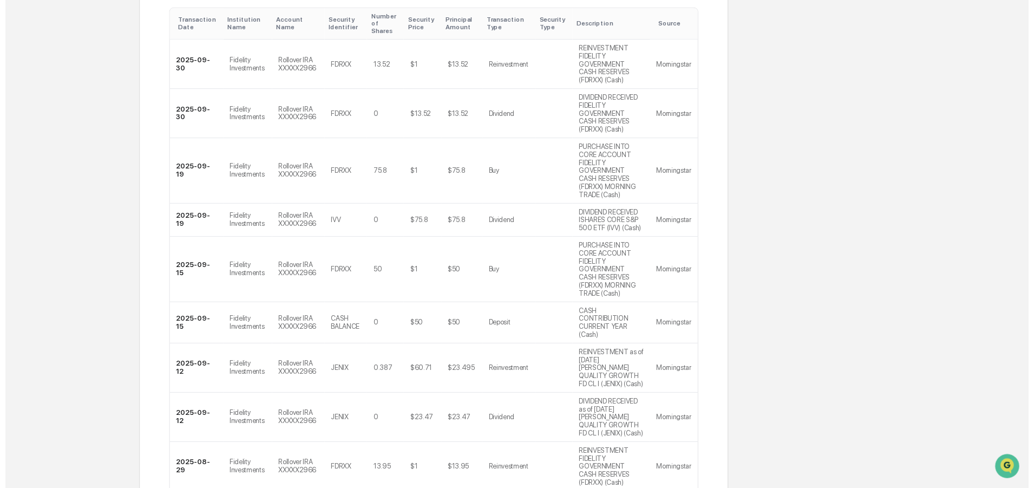
scroll to position [357, 0]
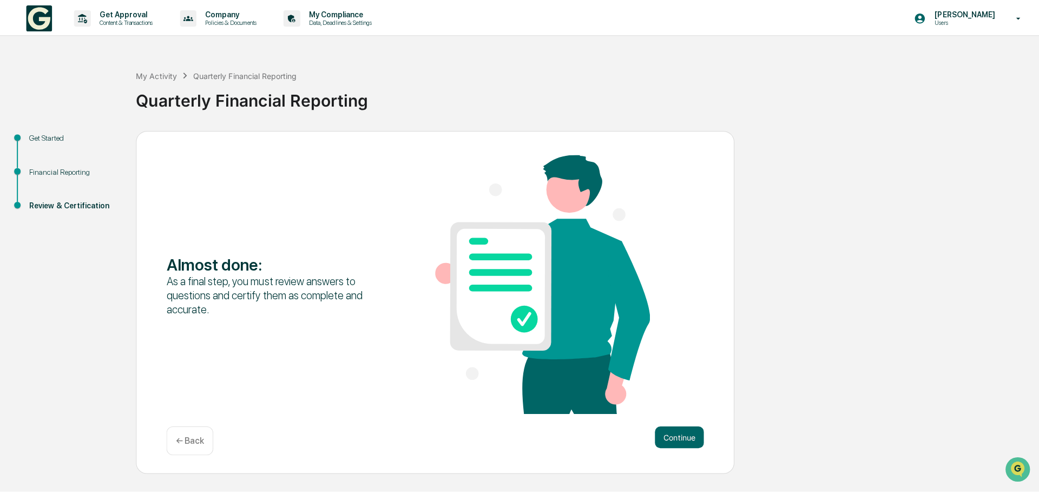
scroll to position [0, 0]
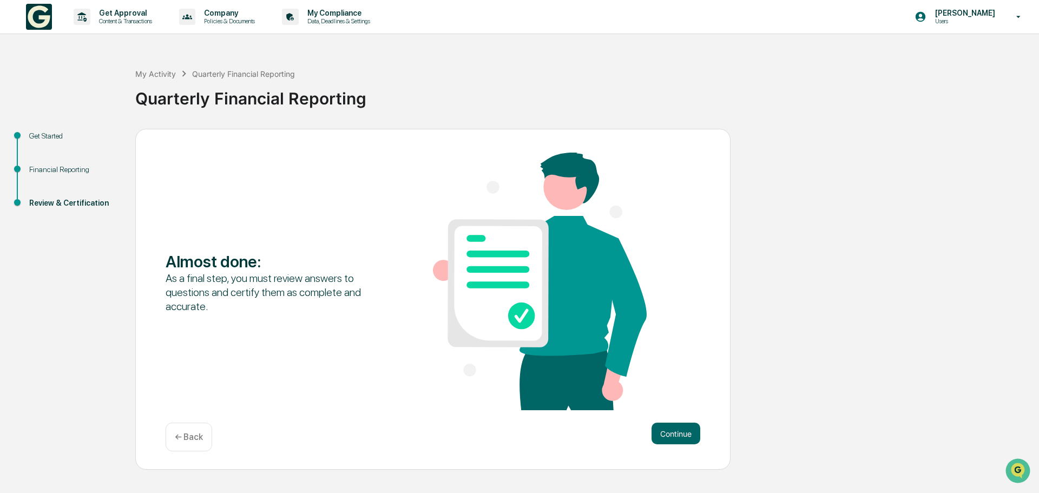
click at [684, 434] on button "Continue" at bounding box center [676, 434] width 49 height 22
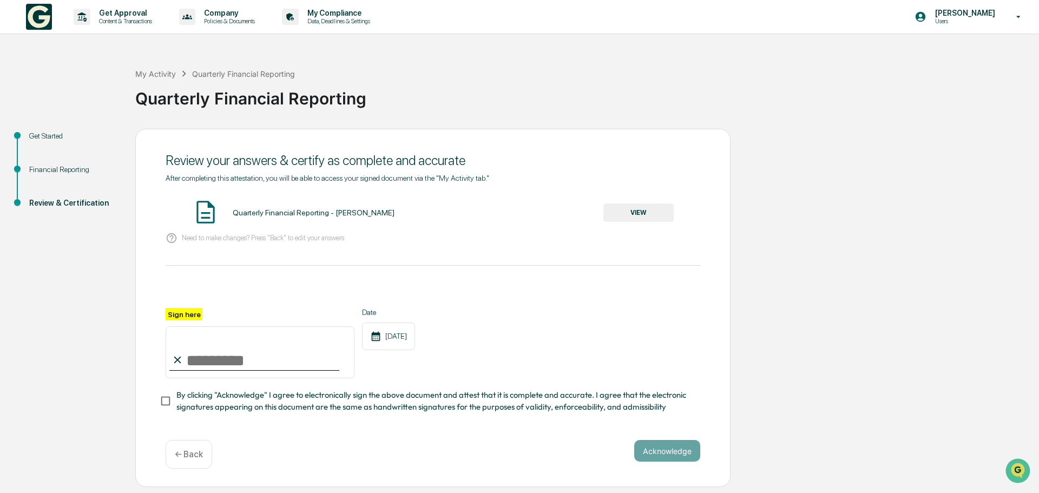
click at [623, 215] on button "VIEW" at bounding box center [639, 213] width 70 height 18
